Goal: Information Seeking & Learning: Learn about a topic

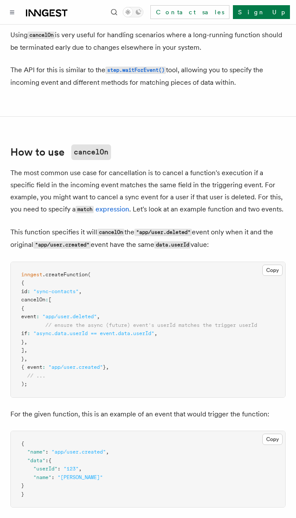
scroll to position [221, 0]
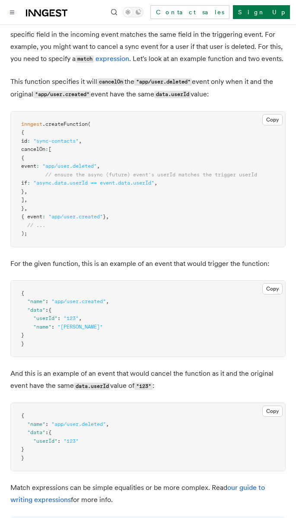
scroll to position [604, 0]
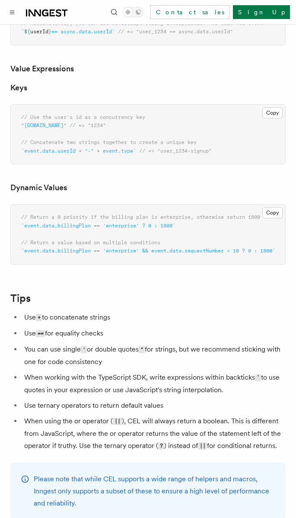
scroll to position [776, 0]
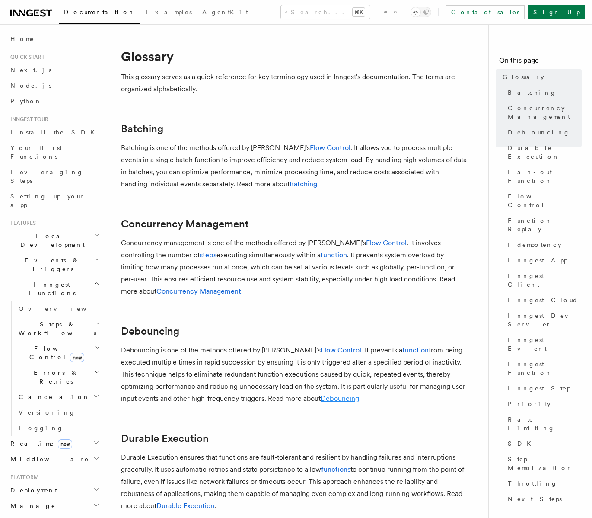
click at [333, 399] on link "Debouncing" at bounding box center [340, 398] width 38 height 8
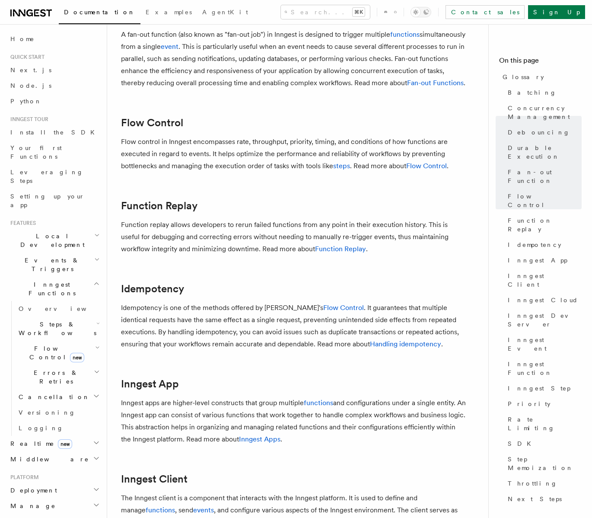
scroll to position [559, 0]
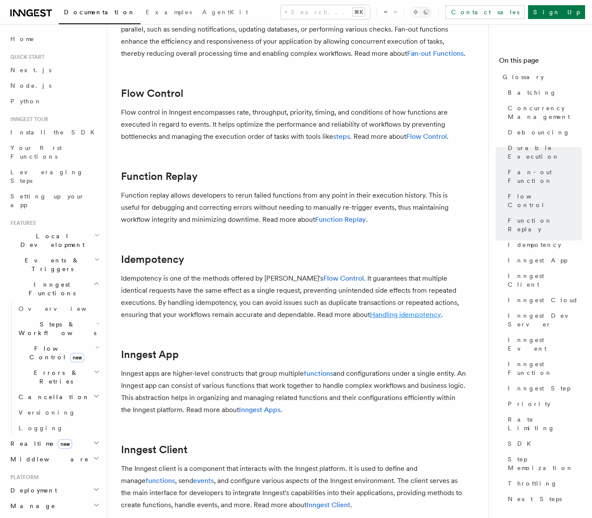
click at [371, 319] on link "Handling idempotency" at bounding box center [405, 314] width 71 height 8
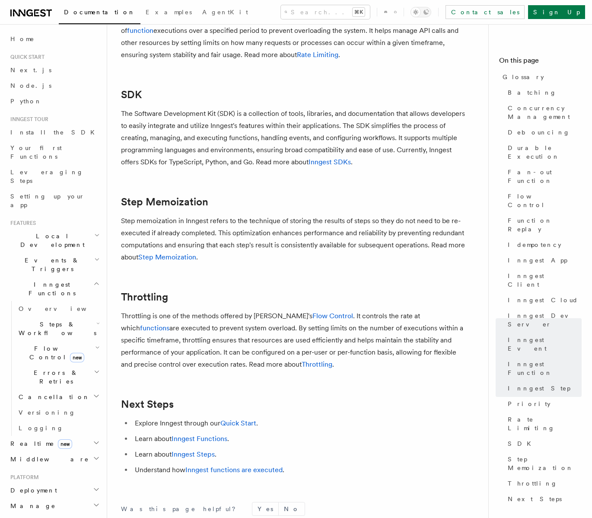
scroll to position [1775, 0]
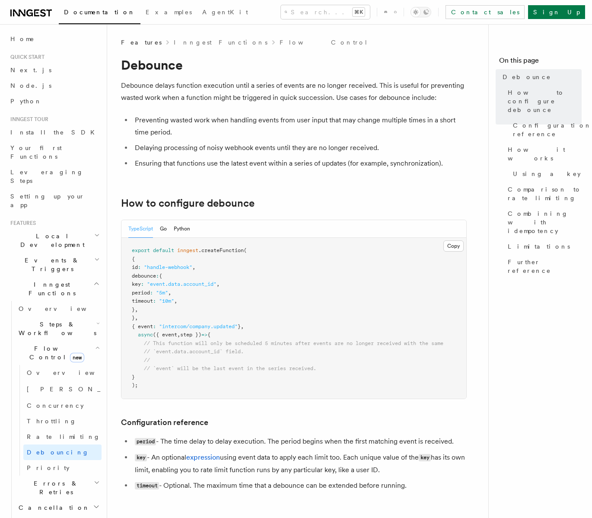
click at [209, 284] on span ""event.data.account_id"" at bounding box center [182, 284] width 70 height 6
click at [177, 286] on span ""event.data.account_id"" at bounding box center [182, 284] width 70 height 6
click at [217, 301] on pre "export default inngest .createFunction ( { id : "handle-webhook" , debounce : {…" at bounding box center [293, 318] width 345 height 161
click at [211, 306] on pre "export default inngest .createFunction ( { id : "handle-webhook" , debounce : {…" at bounding box center [293, 318] width 345 height 161
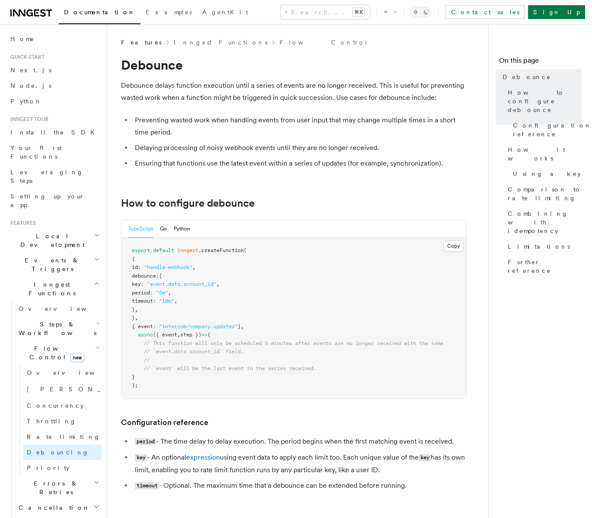
click at [292, 299] on pre "export default inngest .createFunction ( { id : "handle-webhook" , debounce : {…" at bounding box center [293, 318] width 345 height 161
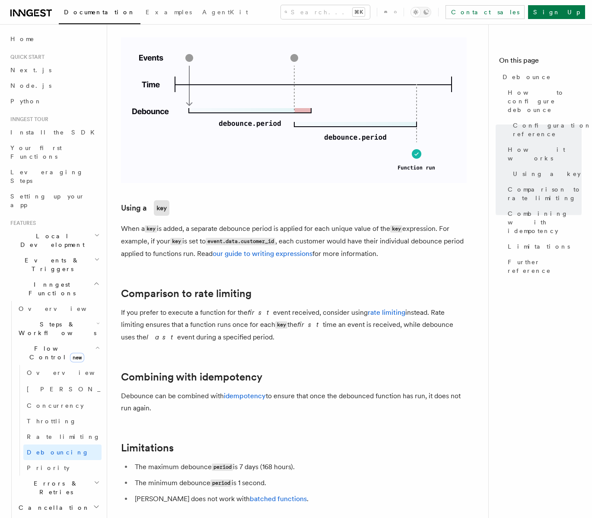
scroll to position [624, 0]
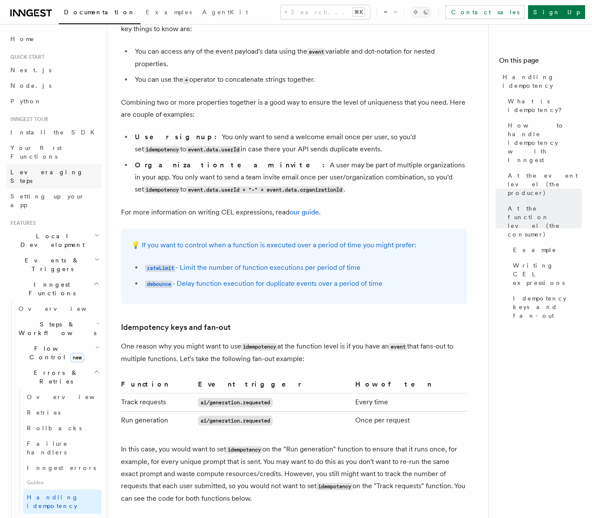
scroll to position [1303, 0]
